Goal: Task Accomplishment & Management: Manage account settings

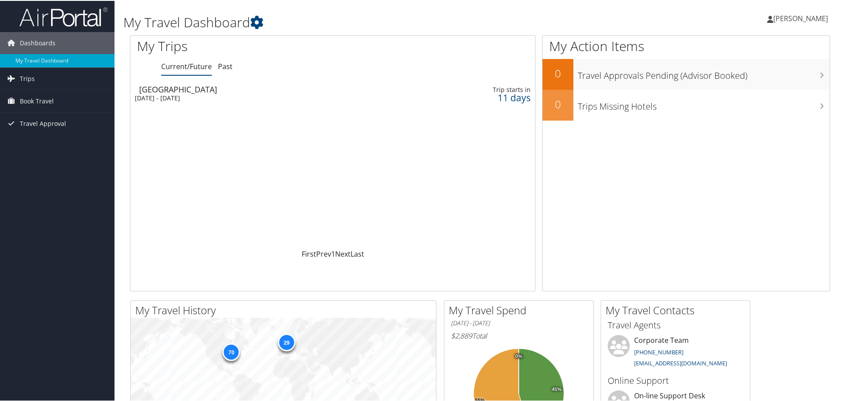
click at [783, 17] on span "[PERSON_NAME]" at bounding box center [800, 18] width 55 height 10
click at [776, 75] on link "View Travel Profile" at bounding box center [777, 78] width 98 height 15
